Goal: Information Seeking & Learning: Learn about a topic

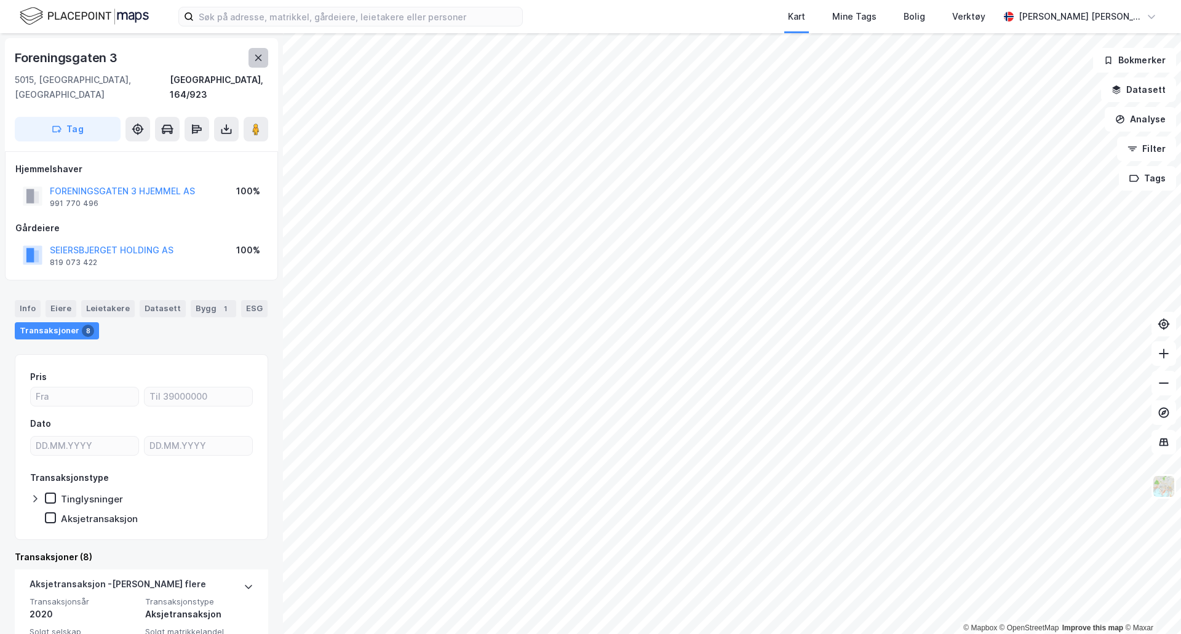
click at [263, 59] on icon at bounding box center [258, 58] width 10 height 10
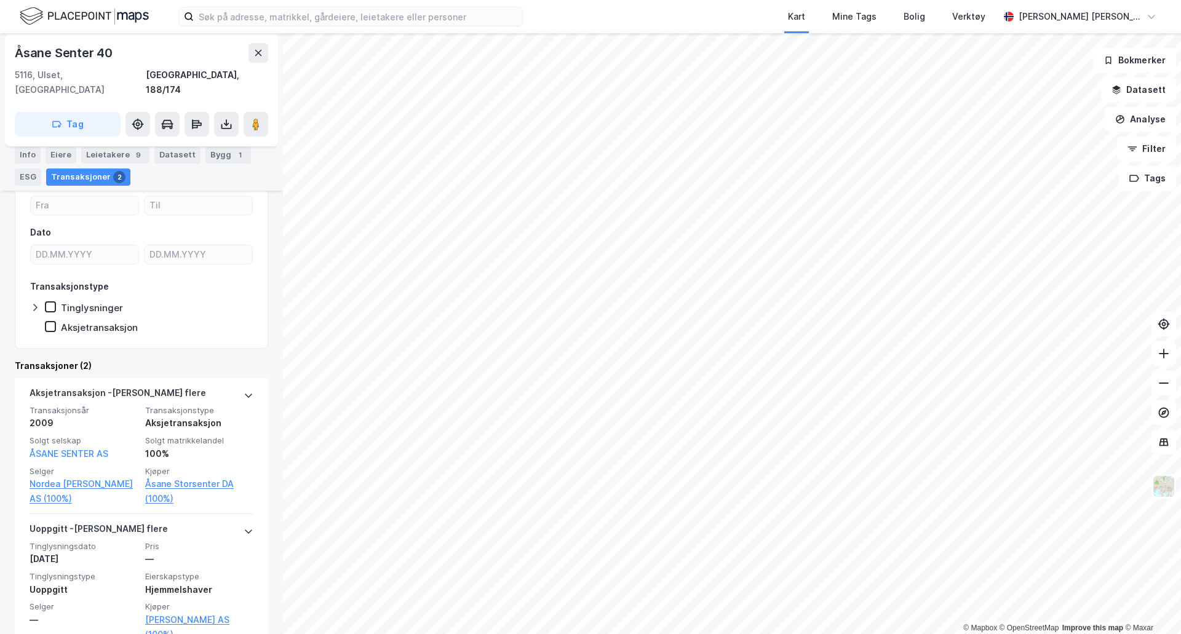
scroll to position [192, 0]
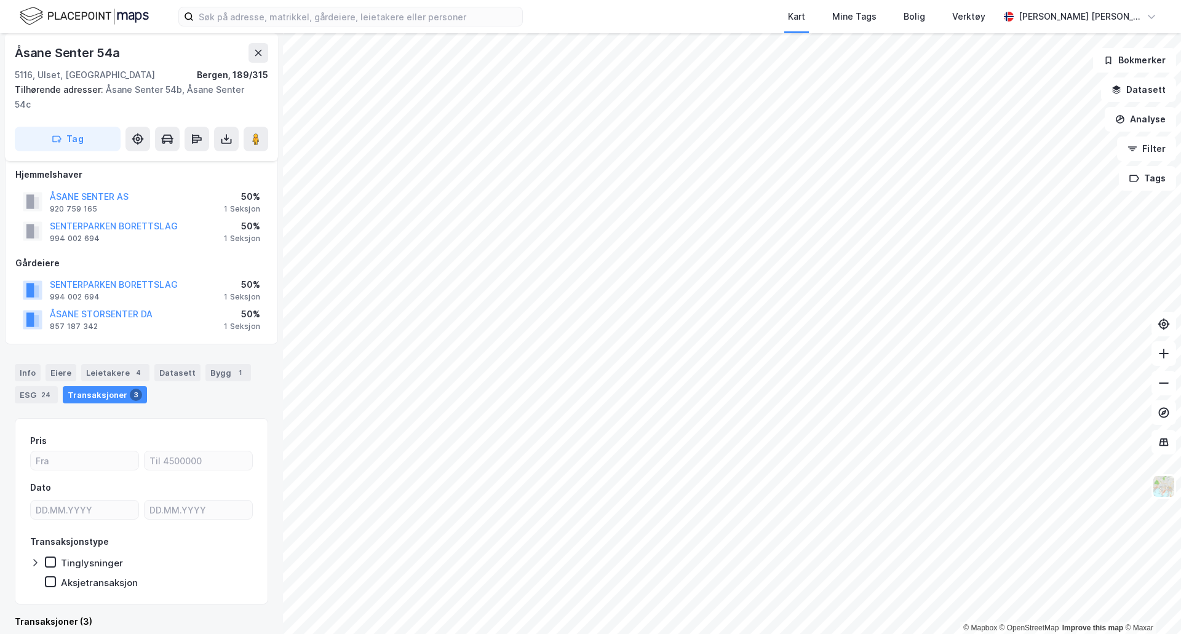
scroll to position [9, 0]
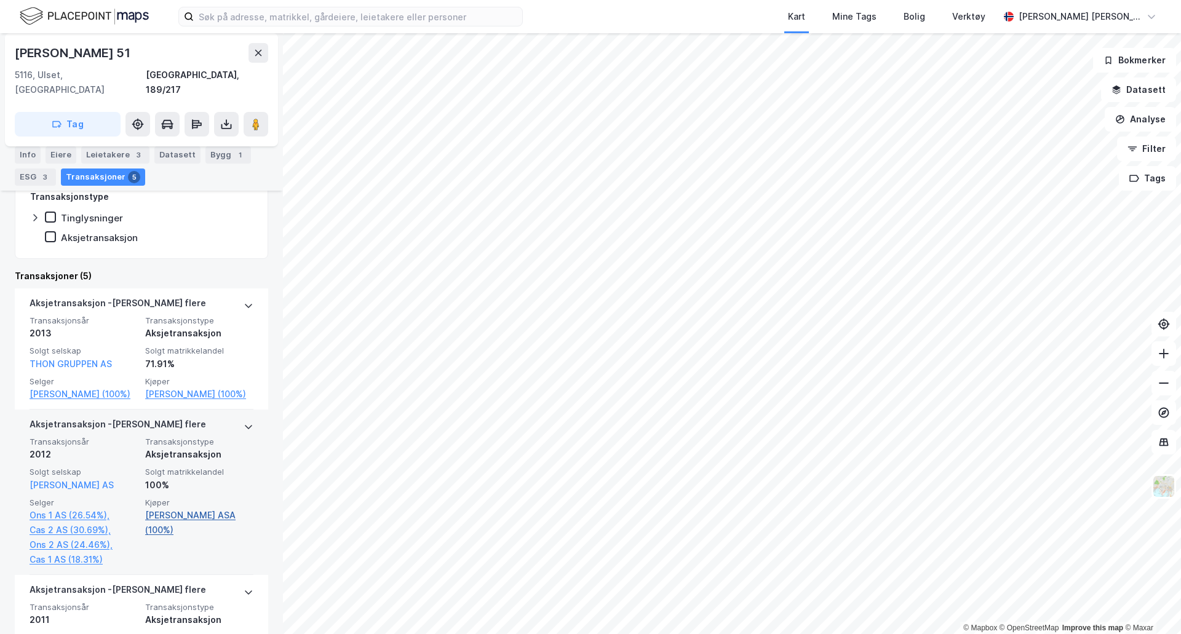
scroll to position [307, 0]
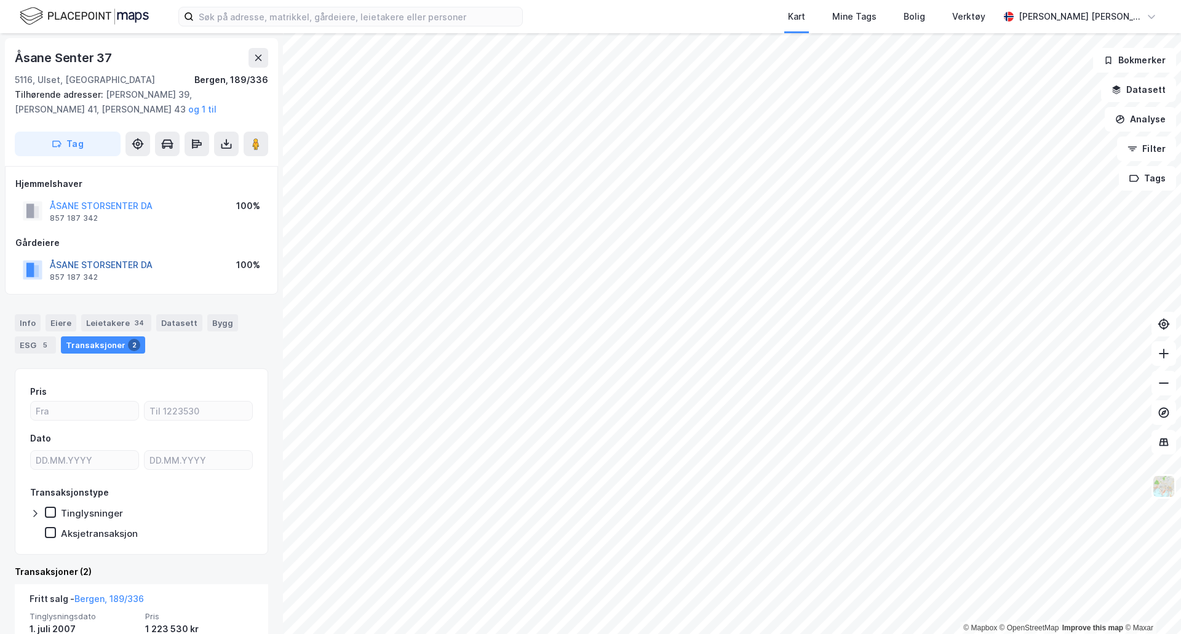
click at [0, 0] on button "ÅSANE STORSENTER DA" at bounding box center [0, 0] width 0 height 0
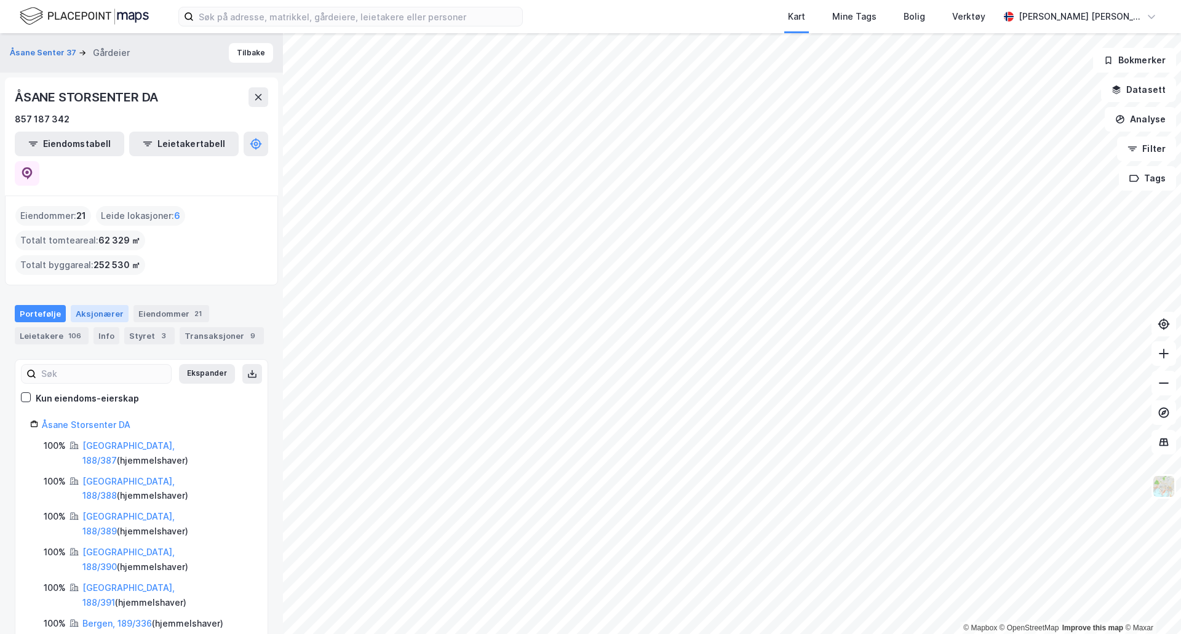
click at [95, 305] on div "Aksjonærer" at bounding box center [100, 313] width 58 height 17
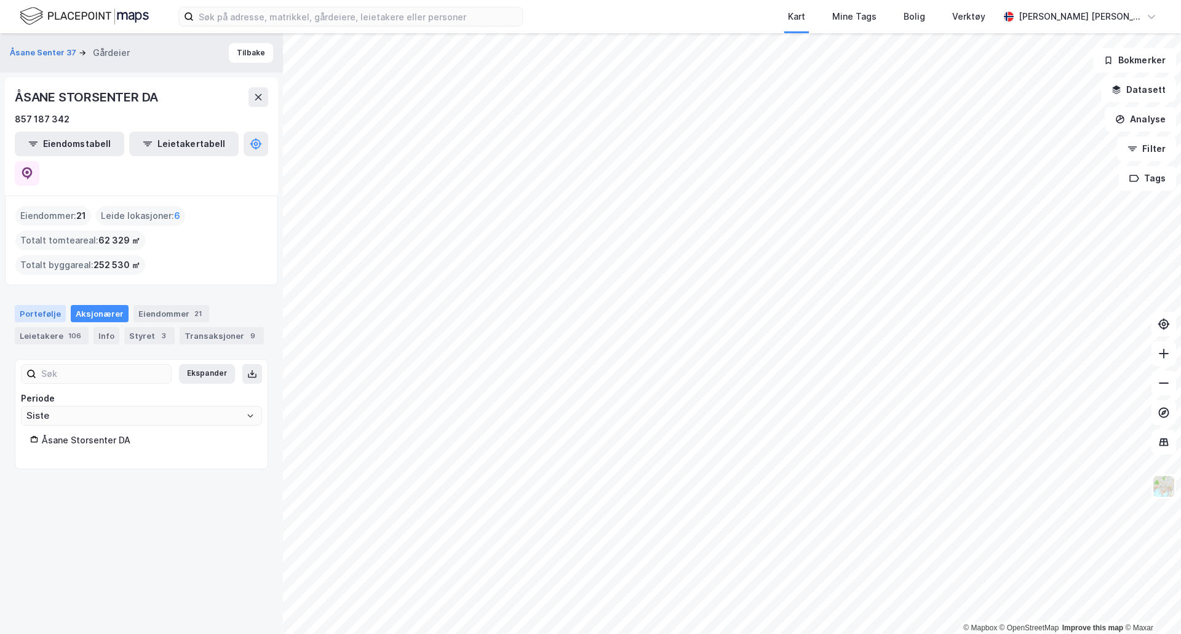
click at [36, 305] on div "Portefølje" at bounding box center [40, 313] width 51 height 17
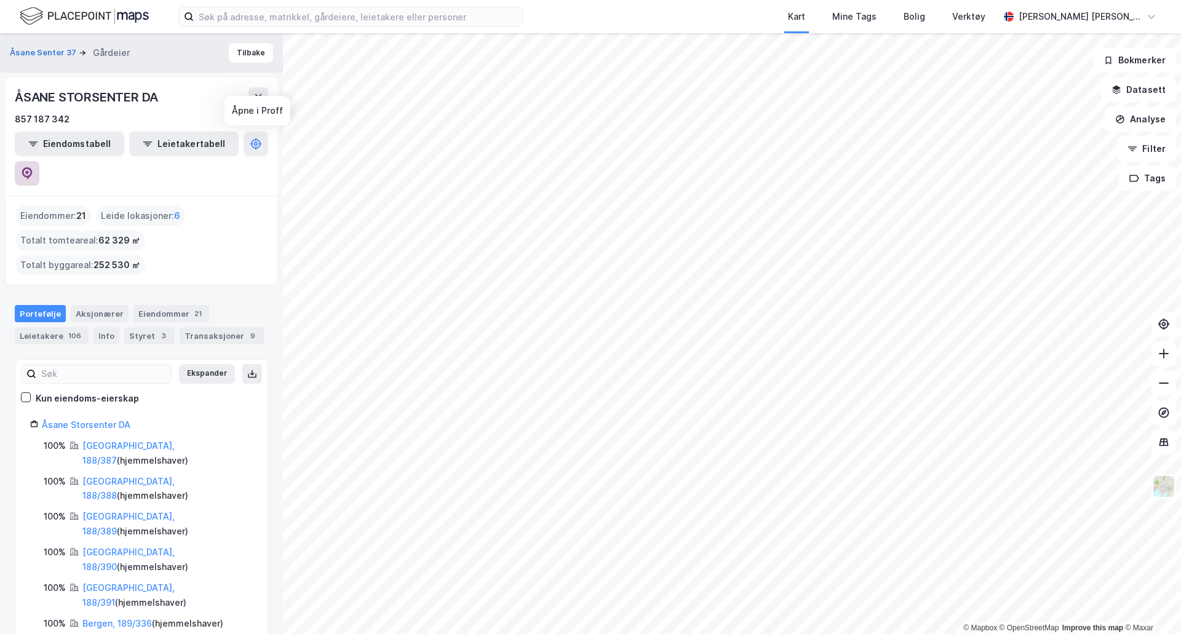
click at [33, 167] on icon at bounding box center [27, 173] width 10 height 12
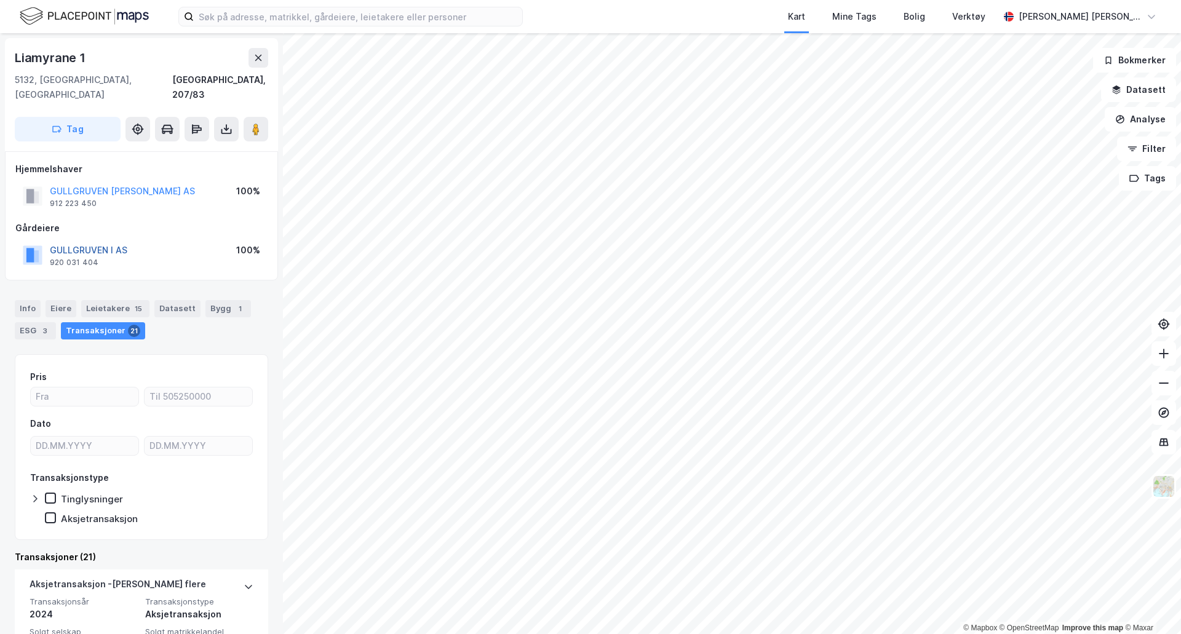
click at [0, 0] on button "GULLGRUVEN I AS" at bounding box center [0, 0] width 0 height 0
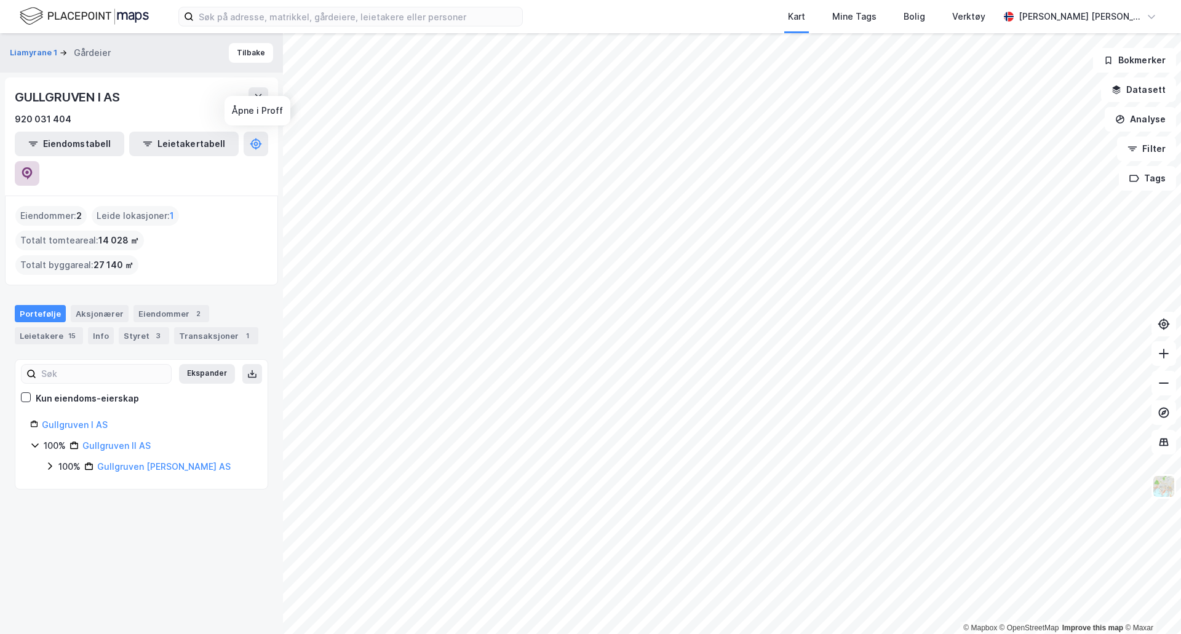
click at [33, 167] on icon at bounding box center [27, 173] width 10 height 12
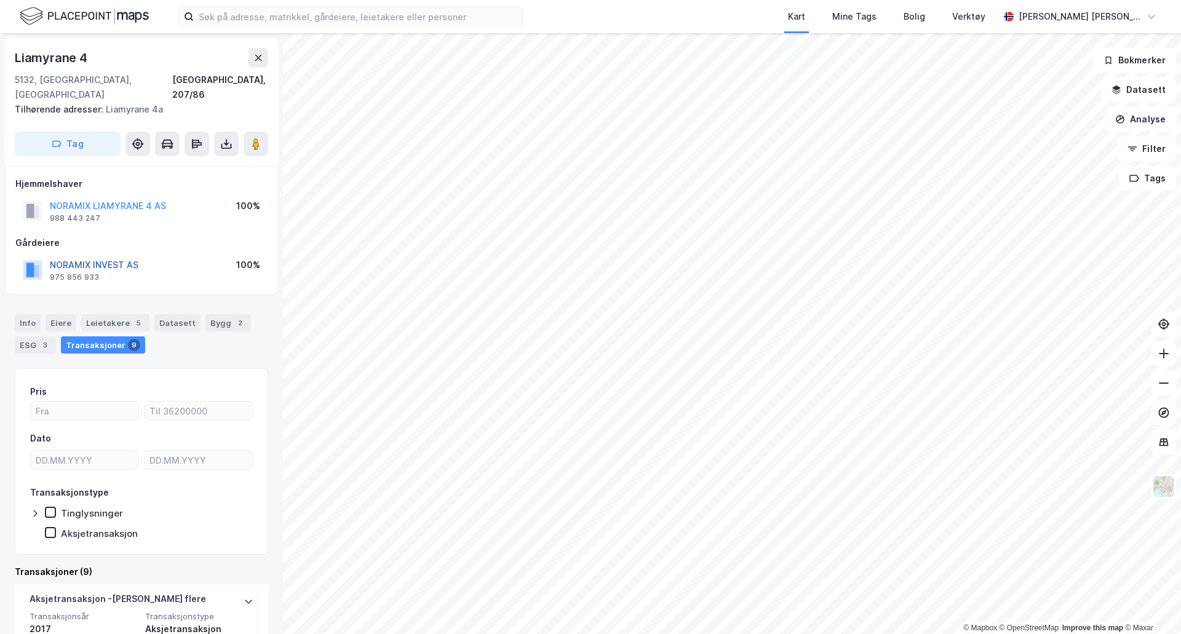
click at [0, 0] on button "NORAMIX INVEST AS" at bounding box center [0, 0] width 0 height 0
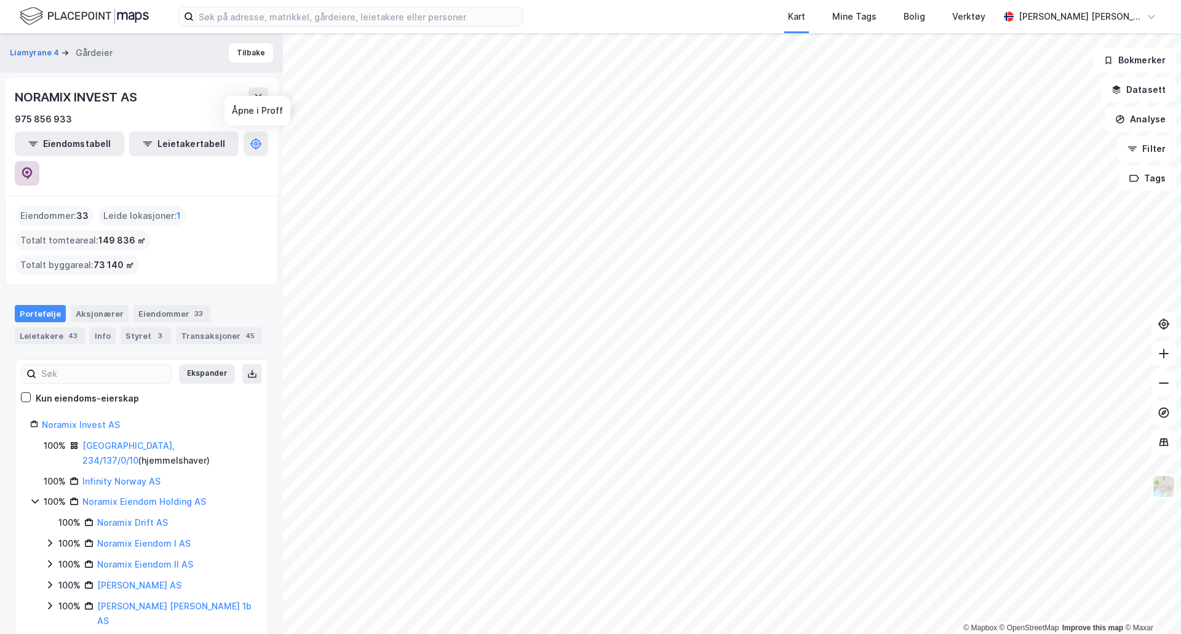
click at [33, 167] on icon at bounding box center [27, 173] width 10 height 12
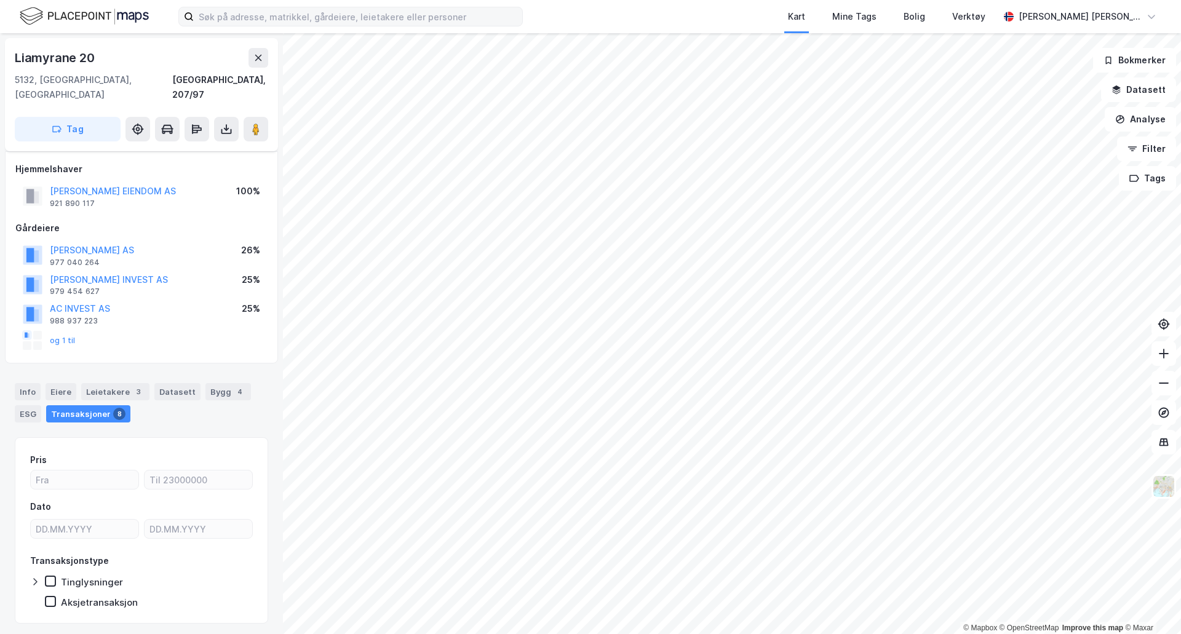
scroll to position [7, 0]
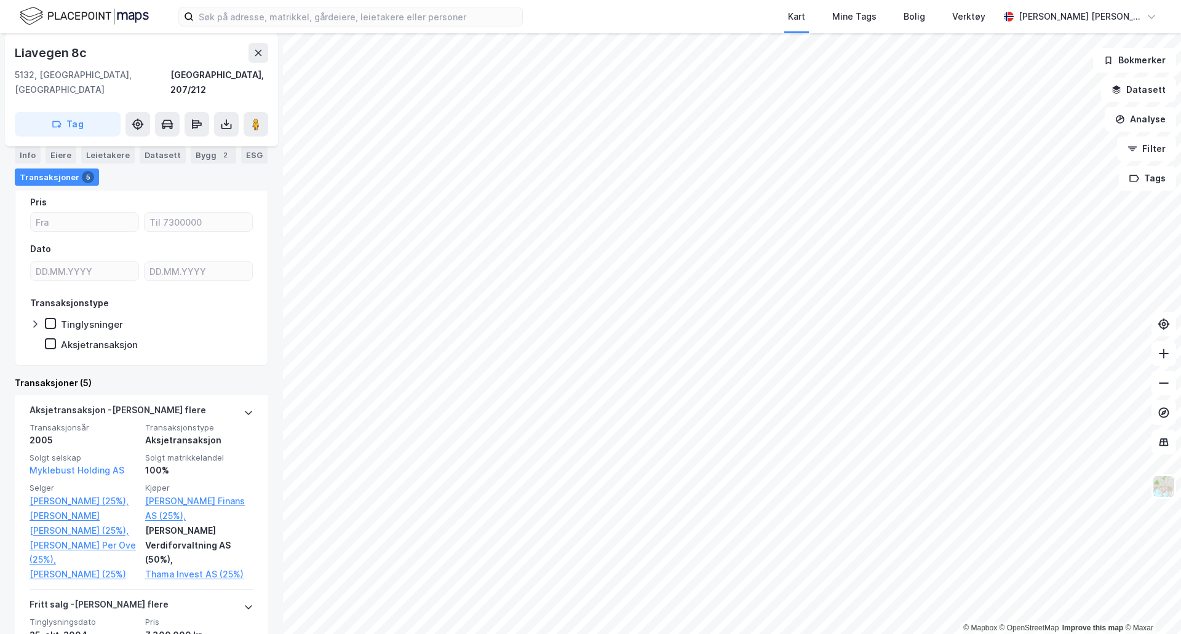
scroll to position [307, 0]
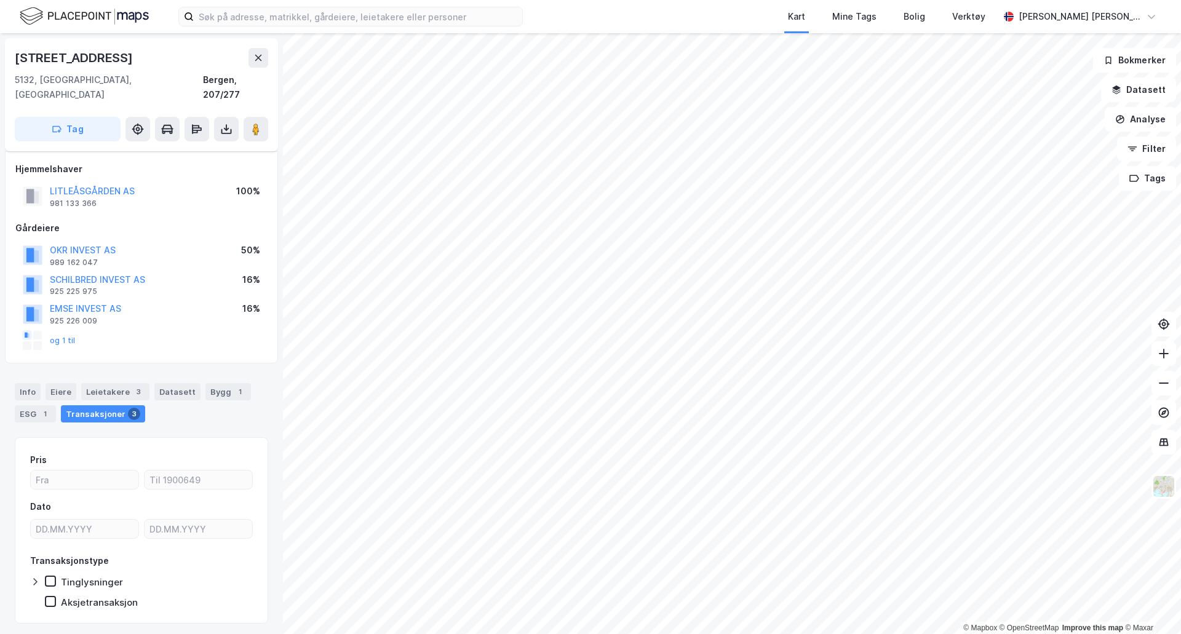
scroll to position [19, 0]
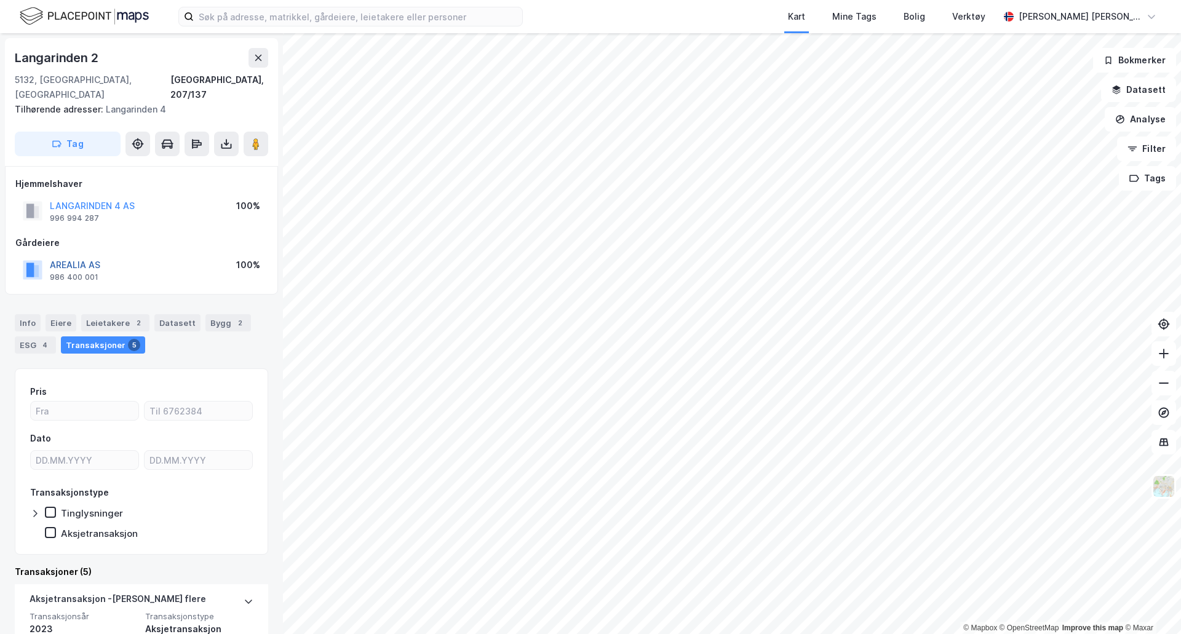
click at [0, 0] on button "AREALIA AS" at bounding box center [0, 0] width 0 height 0
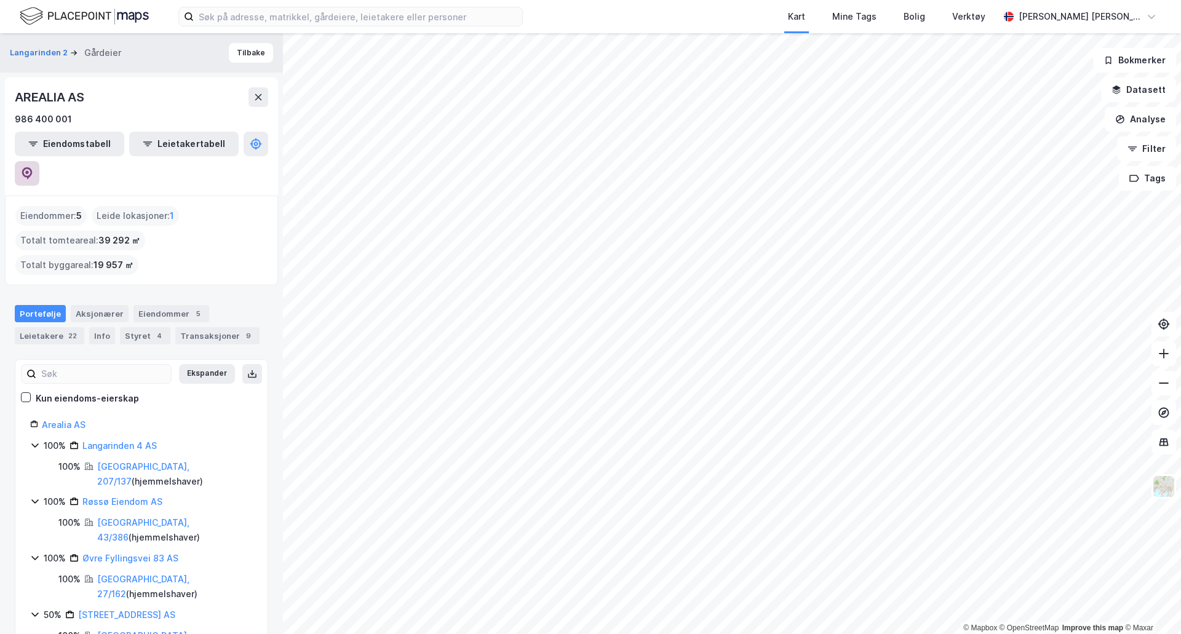
click at [39, 161] on button at bounding box center [27, 173] width 25 height 25
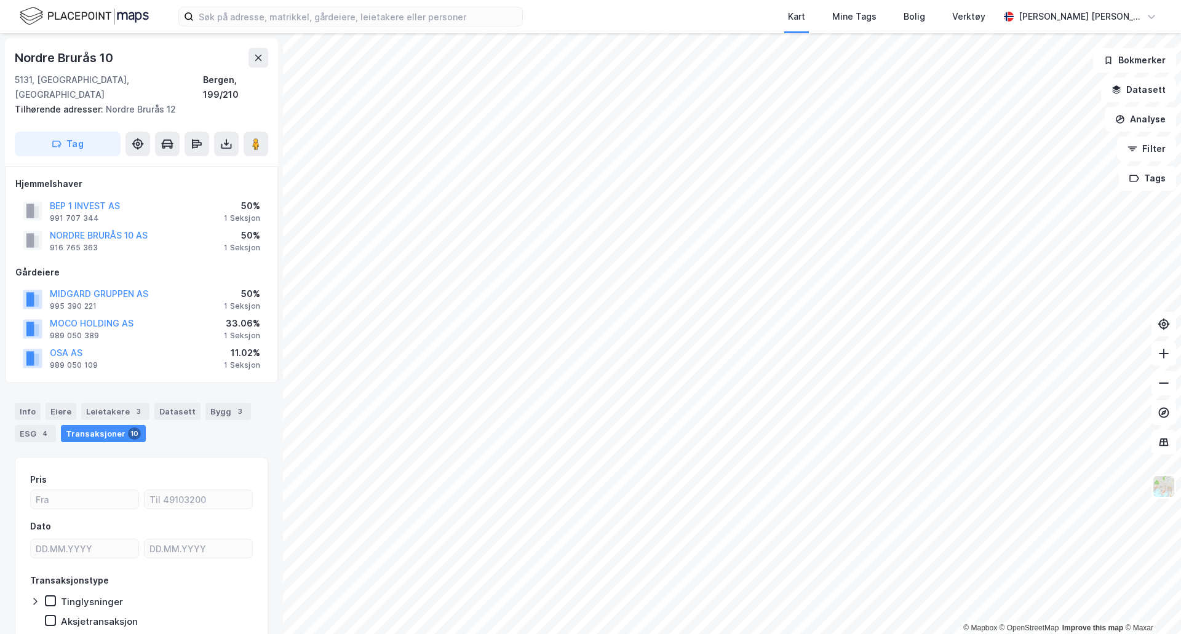
scroll to position [3, 0]
